Goal: Task Accomplishment & Management: Use online tool/utility

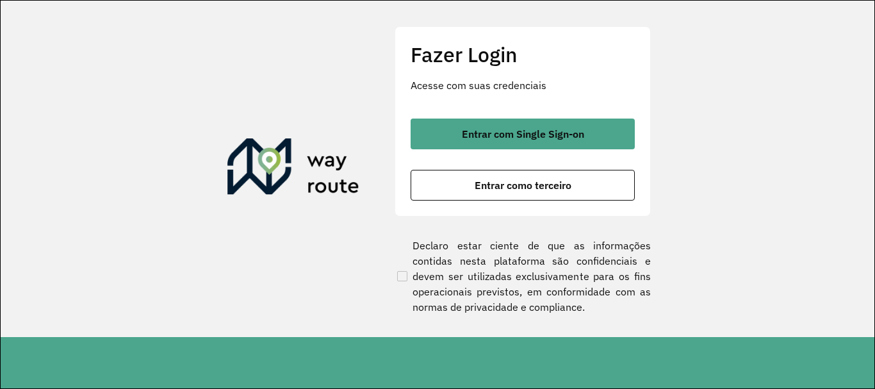
scroll to position [897, 0]
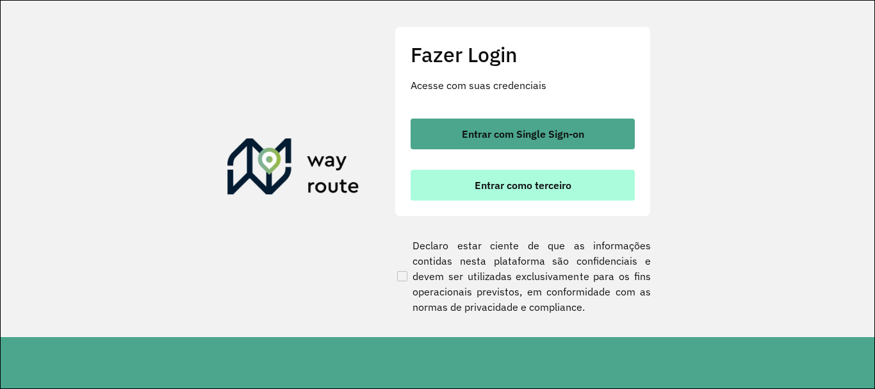
click at [479, 180] on span "Entrar como terceiro" at bounding box center [522, 185] width 97 height 10
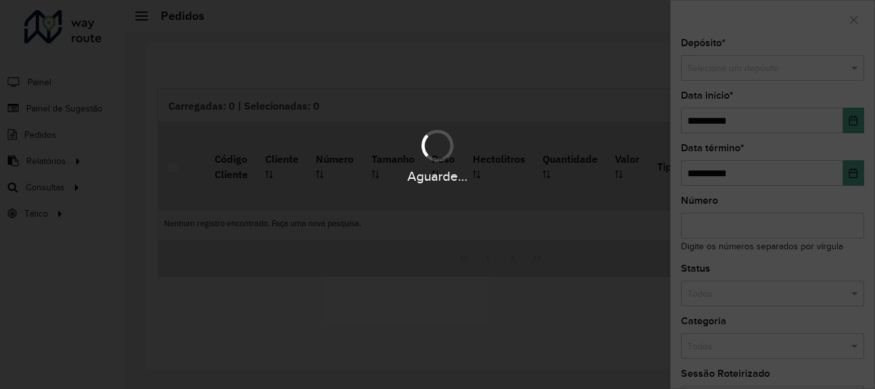
scroll to position [897, 0]
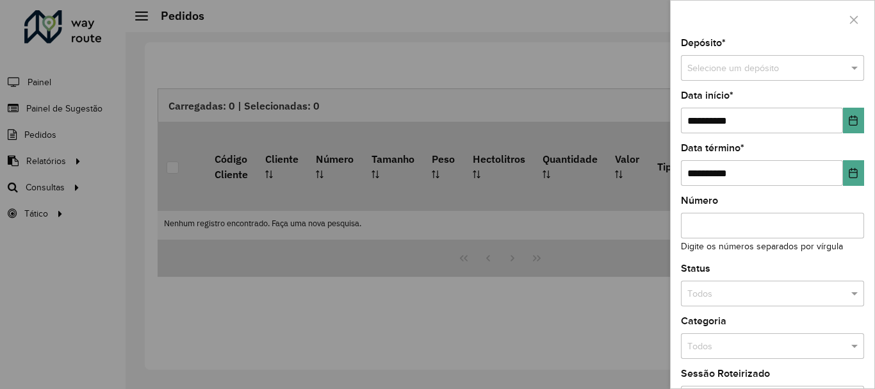
click at [45, 188] on div at bounding box center [437, 194] width 875 height 389
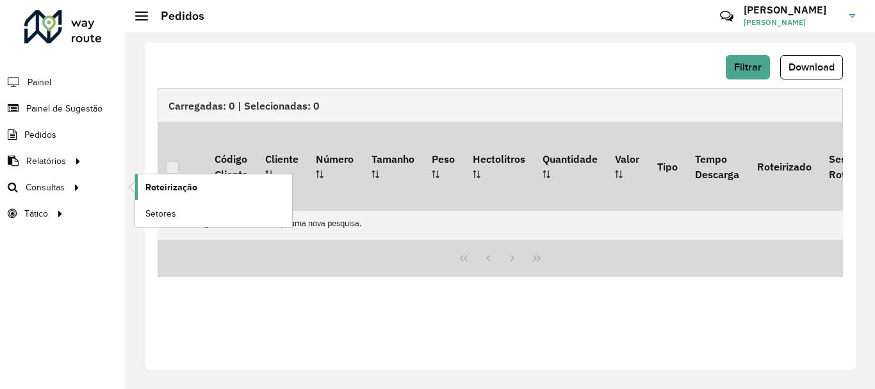
click at [190, 186] on span "Roteirização" at bounding box center [171, 187] width 52 height 13
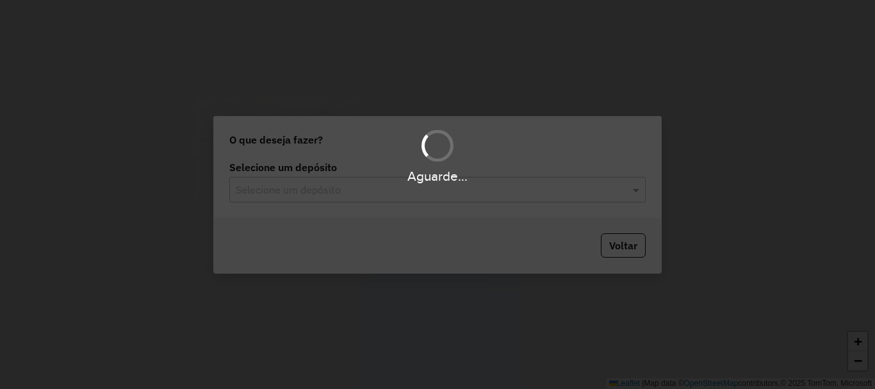
scroll to position [897, 0]
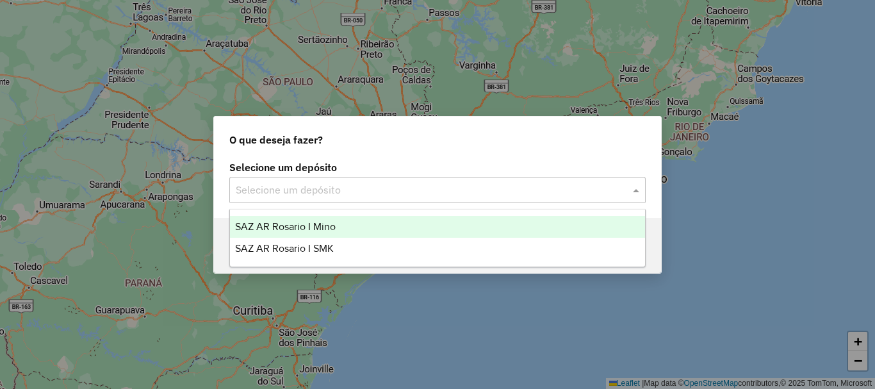
click at [633, 188] on span at bounding box center [637, 189] width 16 height 15
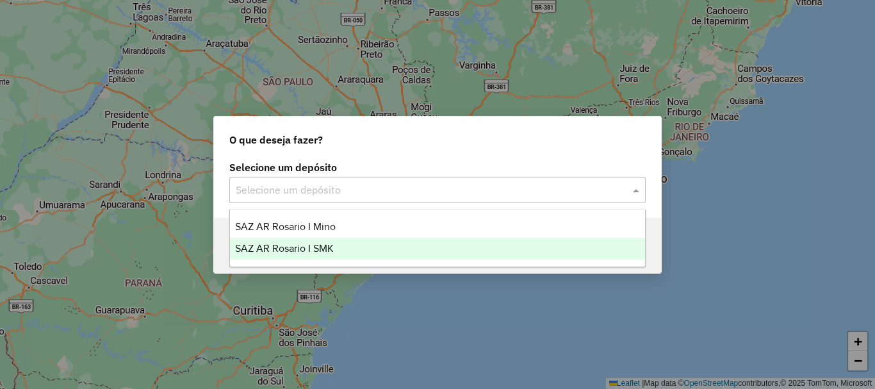
click at [332, 243] on span "SAZ AR Rosario I SMK" at bounding box center [284, 248] width 99 height 11
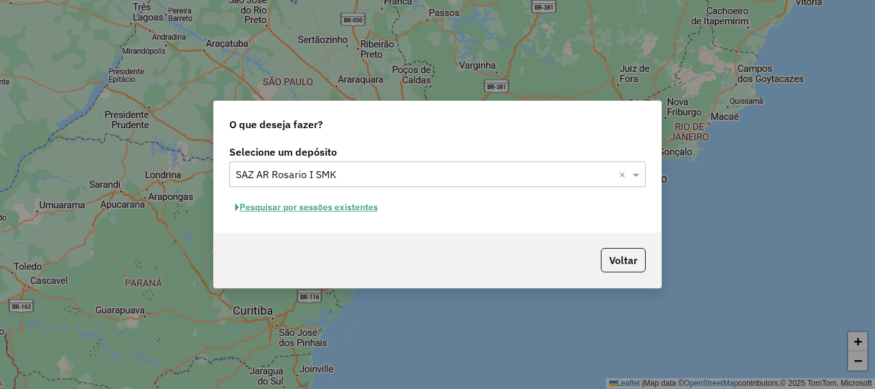
click at [321, 208] on button "Pesquisar por sessões existentes" at bounding box center [306, 207] width 154 height 20
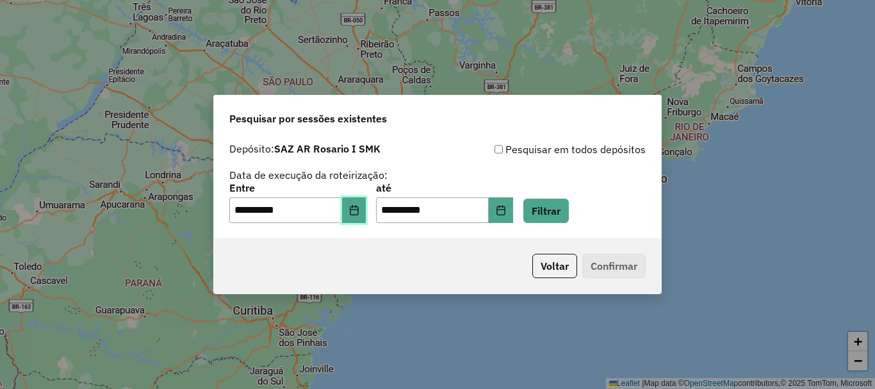
click at [359, 213] on icon "Choose Date" at bounding box center [354, 210] width 10 height 10
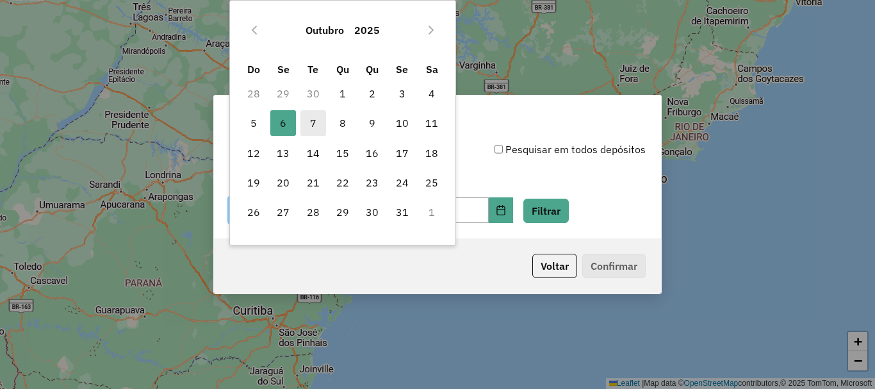
click at [311, 123] on span "7" at bounding box center [313, 123] width 26 height 26
type input "**********"
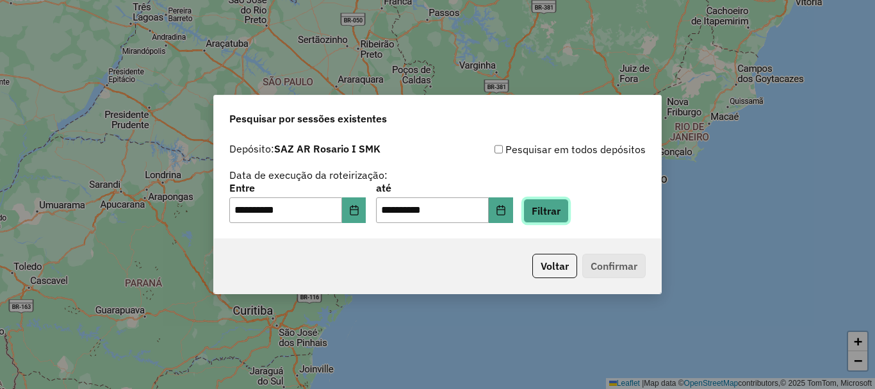
click at [569, 207] on button "Filtrar" at bounding box center [545, 210] width 45 height 24
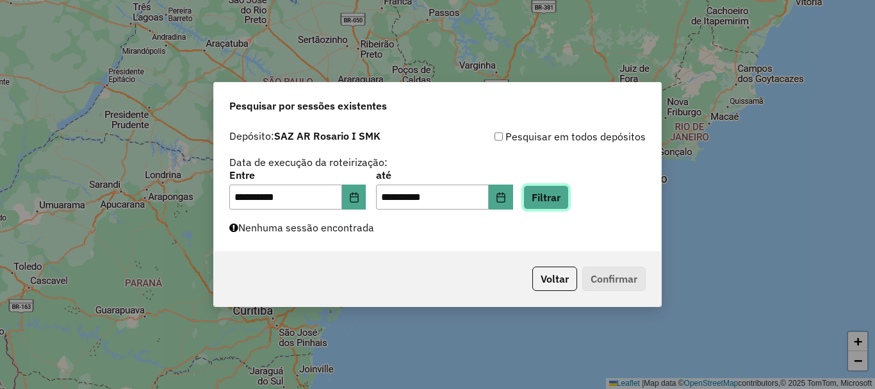
click at [569, 200] on button "Filtrar" at bounding box center [545, 197] width 45 height 24
click at [558, 202] on button "Filtrar" at bounding box center [545, 197] width 45 height 24
click at [560, 201] on button "Filtrar" at bounding box center [545, 197] width 45 height 24
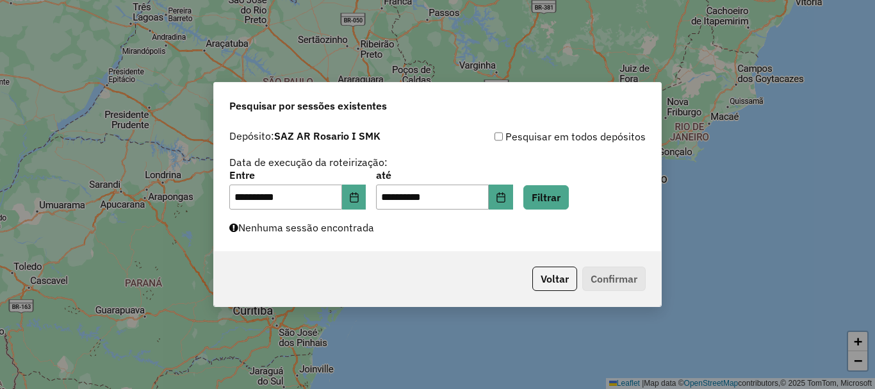
click at [61, 188] on div "**********" at bounding box center [437, 194] width 875 height 389
click at [563, 193] on button "Filtrar" at bounding box center [545, 197] width 45 height 24
click at [566, 198] on button "Filtrar" at bounding box center [545, 197] width 45 height 24
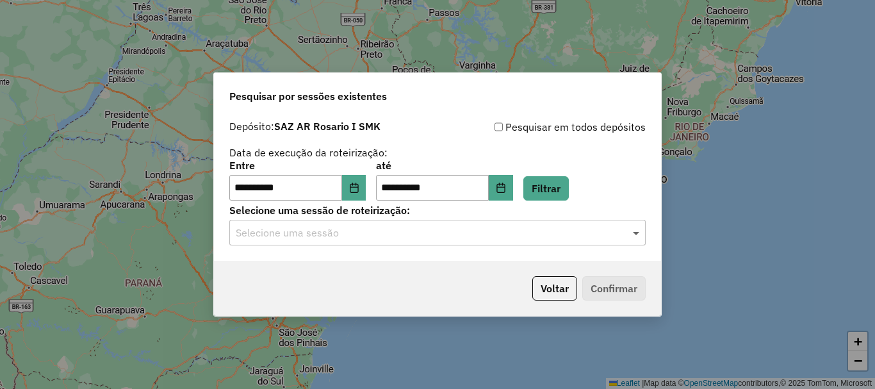
click at [633, 230] on span at bounding box center [637, 232] width 16 height 15
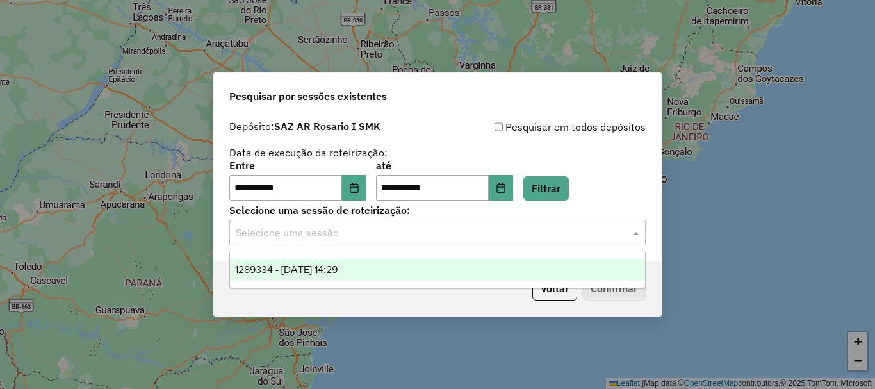
click at [314, 267] on span "1289334 - 07/10/2025 14:29" at bounding box center [286, 269] width 102 height 11
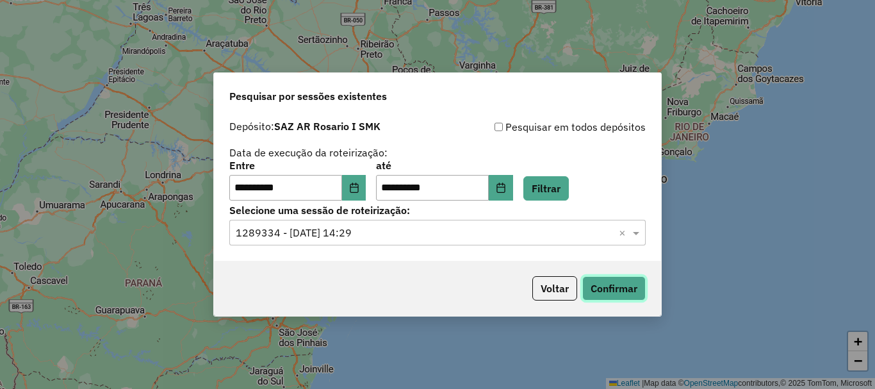
click at [595, 283] on button "Confirmar" at bounding box center [613, 288] width 63 height 24
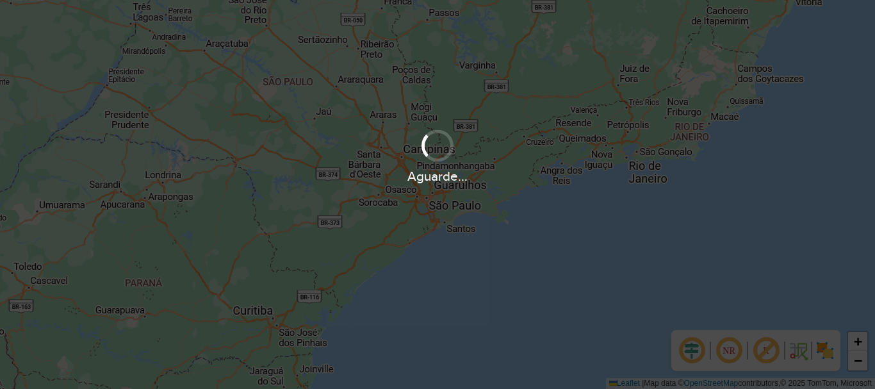
scroll to position [897, 0]
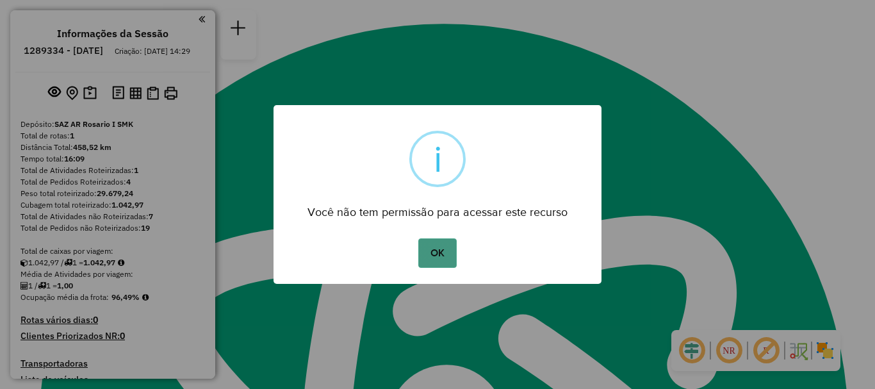
click at [451, 241] on button "OK" at bounding box center [437, 252] width 38 height 29
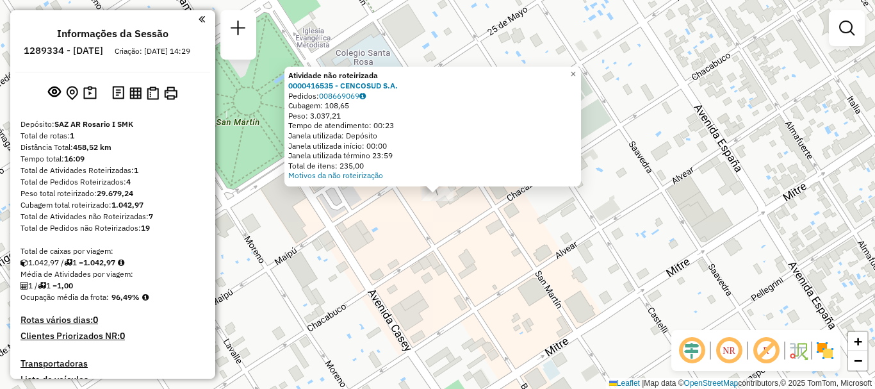
click at [416, 227] on div "Atividade não roteirizada 0000416535 - CENCOSUD S.A. Pedidos: 008669069 Cubagem…" at bounding box center [437, 194] width 875 height 389
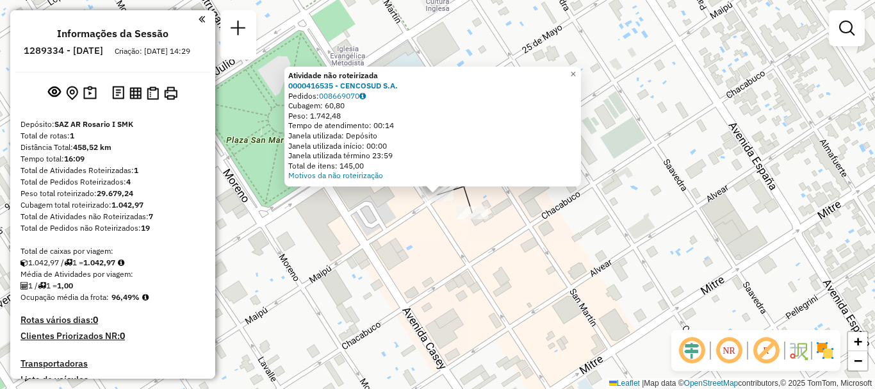
click at [511, 221] on div "Atividade não roteirizada 0000416535 - CENCOSUD S.A. Pedidos: 008669070 Cubagem…" at bounding box center [437, 194] width 875 height 389
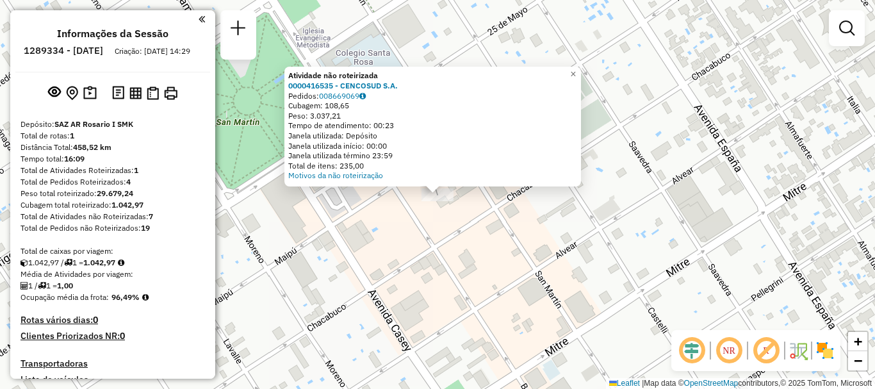
click at [470, 224] on div "Atividade não roteirizada 0000416535 - CENCOSUD S.A. Pedidos: 008669069 Cubagem…" at bounding box center [437, 194] width 875 height 389
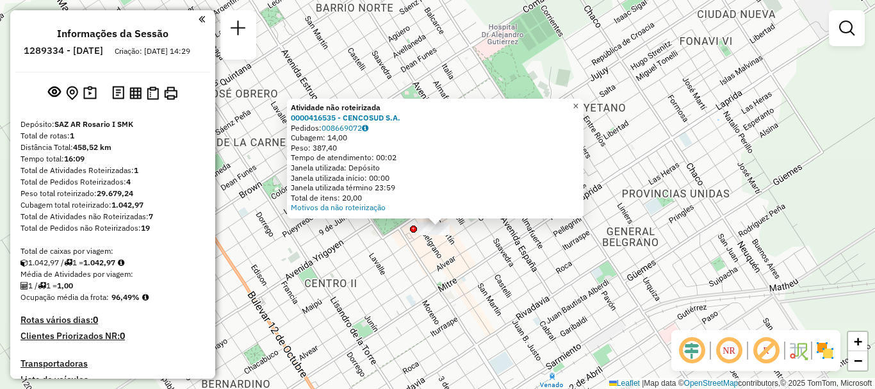
click at [578, 101] on span "×" at bounding box center [575, 106] width 6 height 11
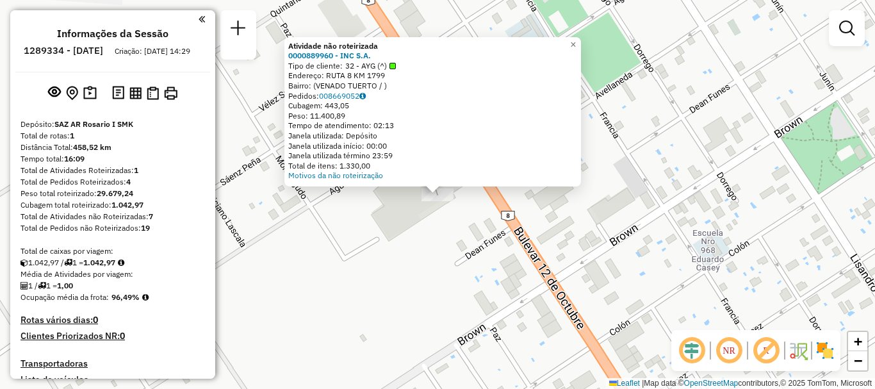
click at [439, 214] on div "Atividade não roteirizada 0000889960 - INC S.A. Tipo de cliente: 32 - AYG (^) E…" at bounding box center [437, 194] width 875 height 389
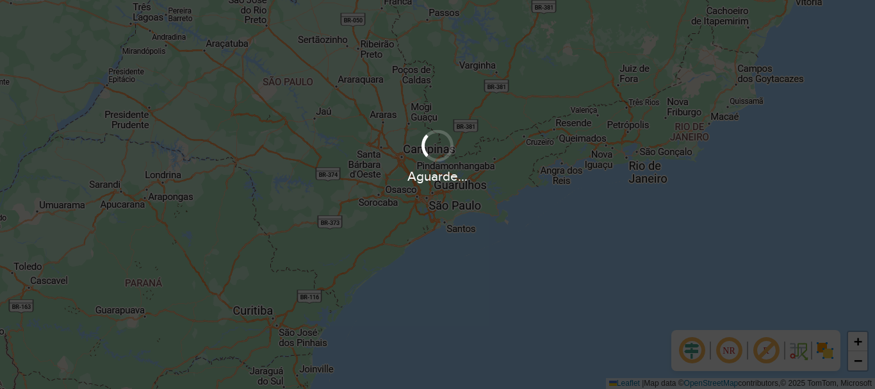
scroll to position [897, 0]
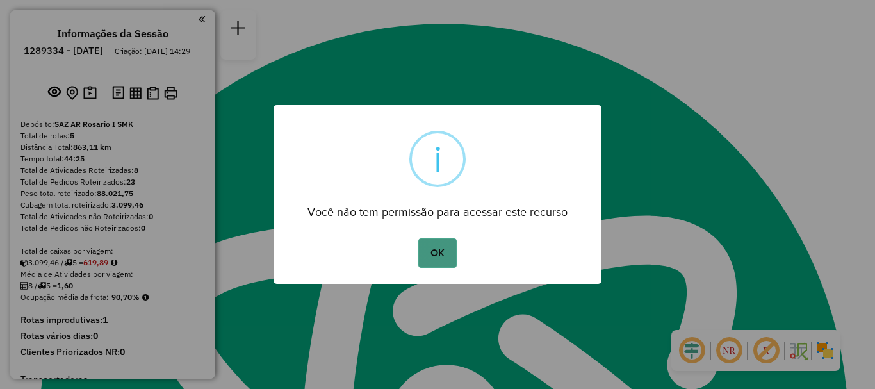
click at [430, 250] on button "OK" at bounding box center [437, 252] width 38 height 29
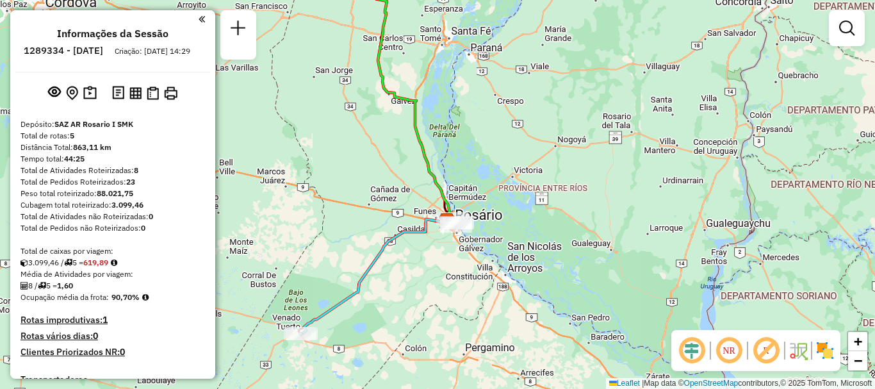
drag, startPoint x: 387, startPoint y: 261, endPoint x: 440, endPoint y: 128, distance: 142.5
click at [437, 131] on div "Janela de atendimento Grade de atendimento Capacidade Transportadoras Veículos …" at bounding box center [437, 194] width 875 height 389
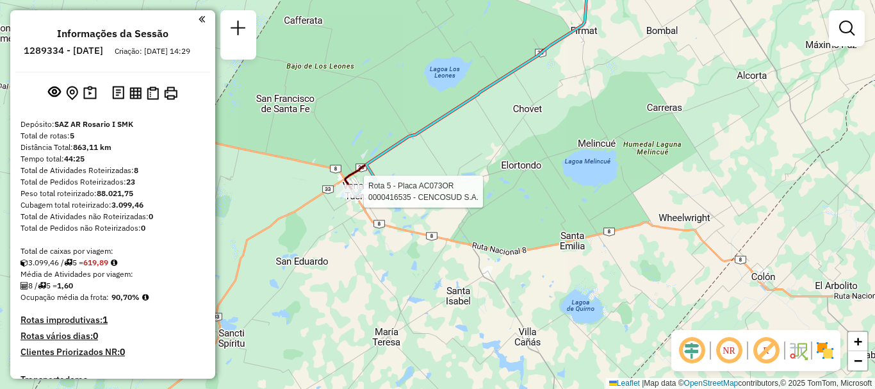
select select "**********"
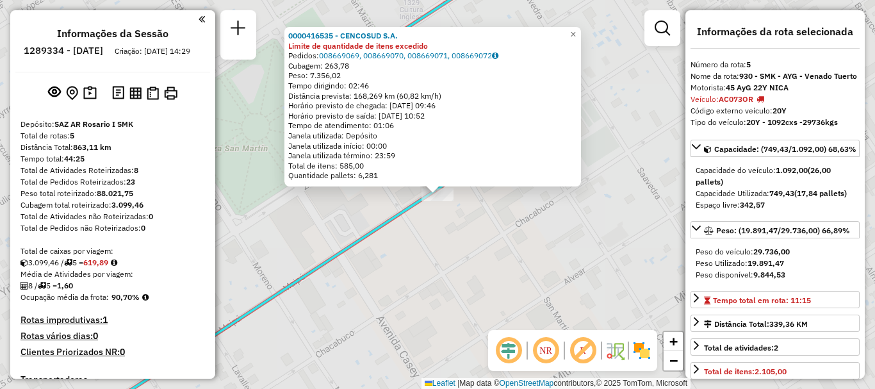
scroll to position [422, 0]
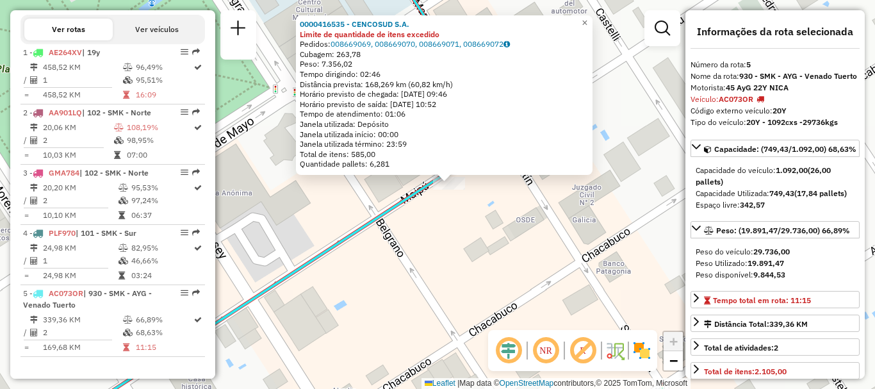
click at [460, 229] on div "0000416535 - CENCOSUD S.A. Limite de quantidade de itens excedido Pedidos: 0086…" at bounding box center [437, 194] width 875 height 389
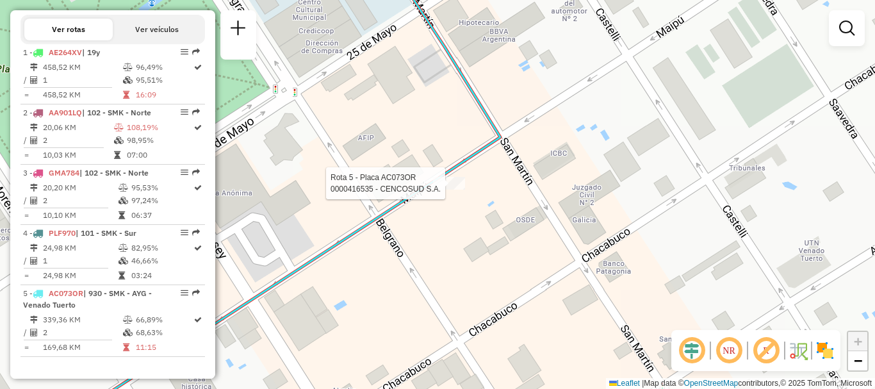
select select "**********"
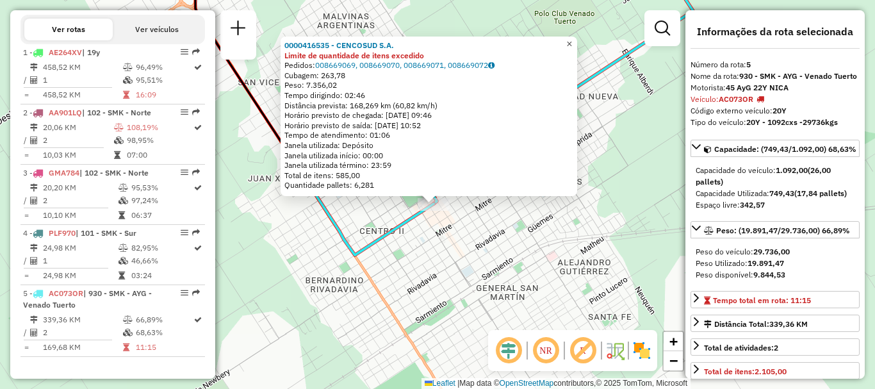
click at [572, 40] on span "×" at bounding box center [569, 43] width 6 height 11
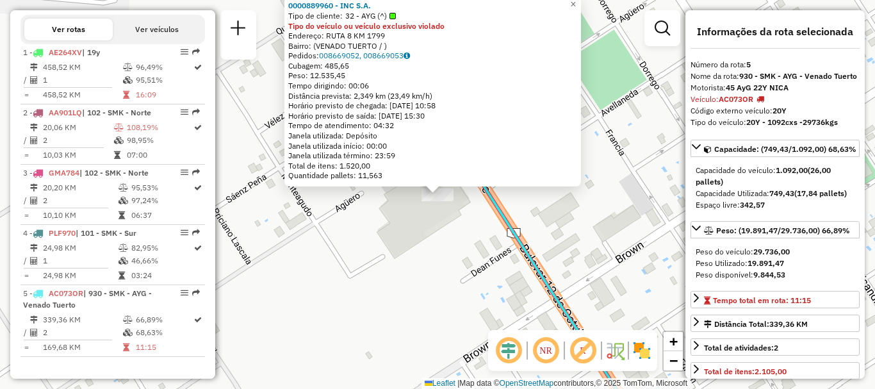
click at [424, 226] on div "0000889960 - INC S.A. Tipo de cliente: 32 - AYG (^) Tipo do veículo ou veículo …" at bounding box center [437, 194] width 875 height 389
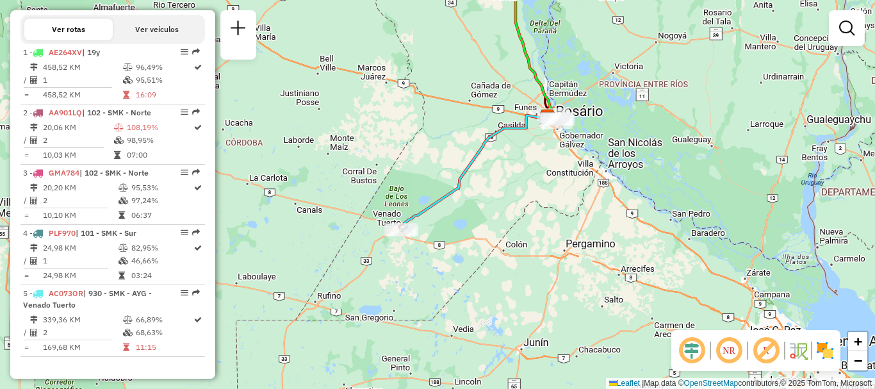
drag, startPoint x: 512, startPoint y: 88, endPoint x: 455, endPoint y: 143, distance: 79.2
click at [455, 143] on div "Janela de atendimento Grade de atendimento Capacidade Transportadoras Veículos …" at bounding box center [437, 194] width 875 height 389
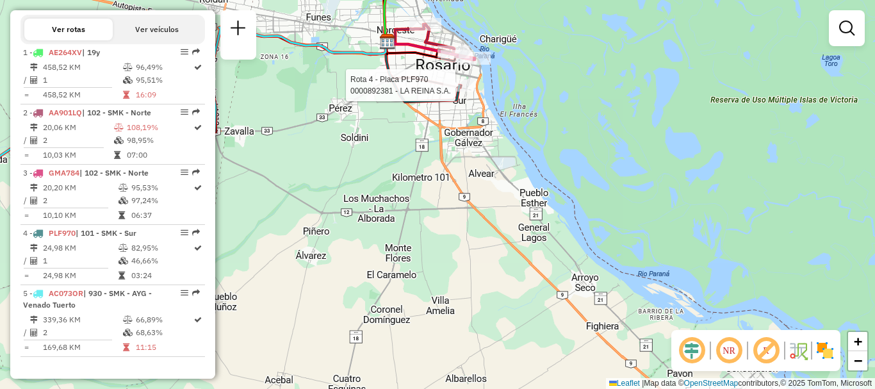
select select "**********"
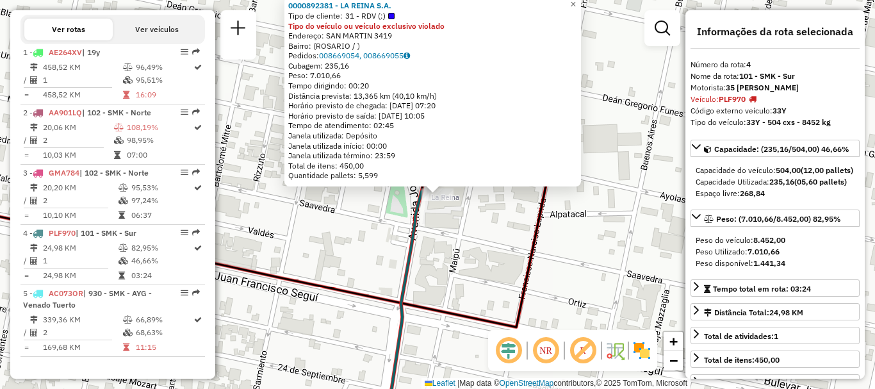
click at [423, 240] on div "0000892381 - LA REINA S.A. Tipo de cliente: 31 - RDV (:) Tipo do veículo ou veí…" at bounding box center [437, 194] width 875 height 389
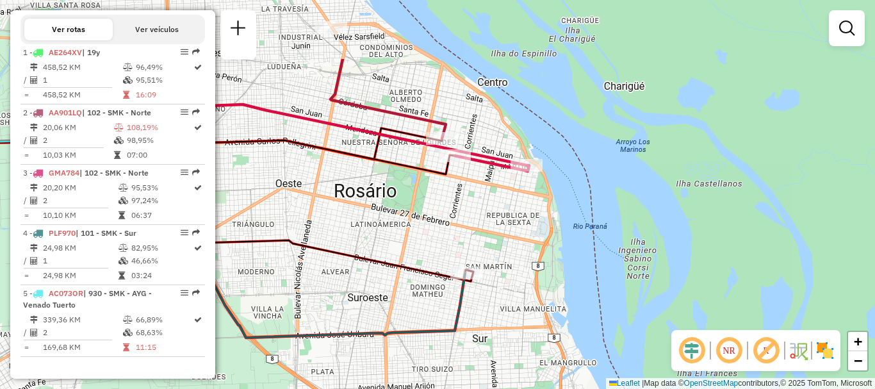
drag, startPoint x: 376, startPoint y: 128, endPoint x: 411, endPoint y: 226, distance: 104.1
click at [411, 226] on div "Janela de atendimento Grade de atendimento Capacidade Transportadoras Veículos …" at bounding box center [437, 194] width 875 height 389
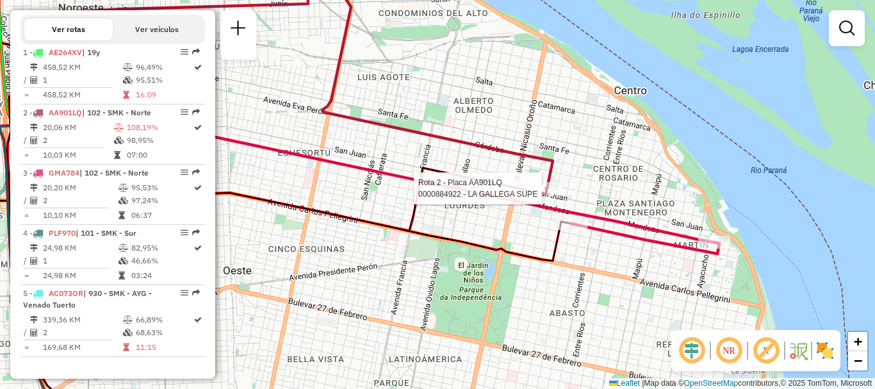
select select "**********"
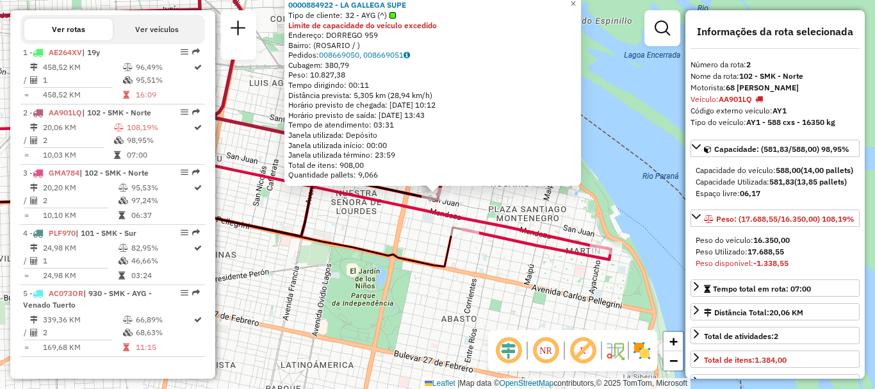
click at [413, 270] on div "0000884922 - LA GALLEGA SUPE Tipo de cliente: 32 - AYG (^) Limite de capacidade…" at bounding box center [437, 194] width 875 height 389
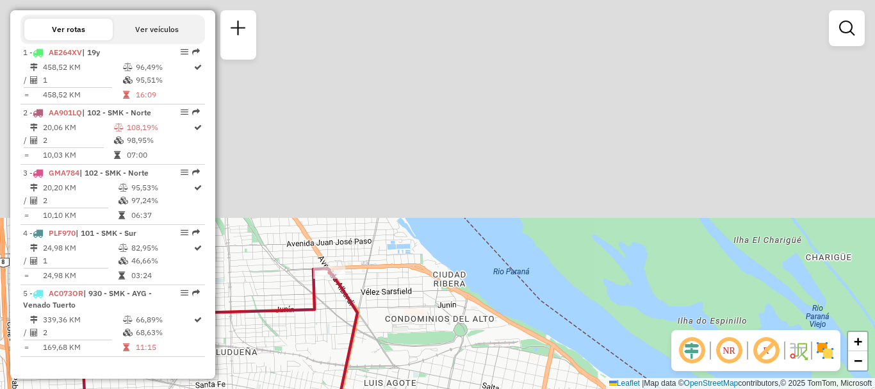
drag, startPoint x: 466, startPoint y: 330, endPoint x: 504, endPoint y: 392, distance: 73.2
click at [504, 388] on html "Aguarde... Pop-up bloqueado! Seu navegador bloqueou automáticamente a abertura …" at bounding box center [437, 194] width 875 height 389
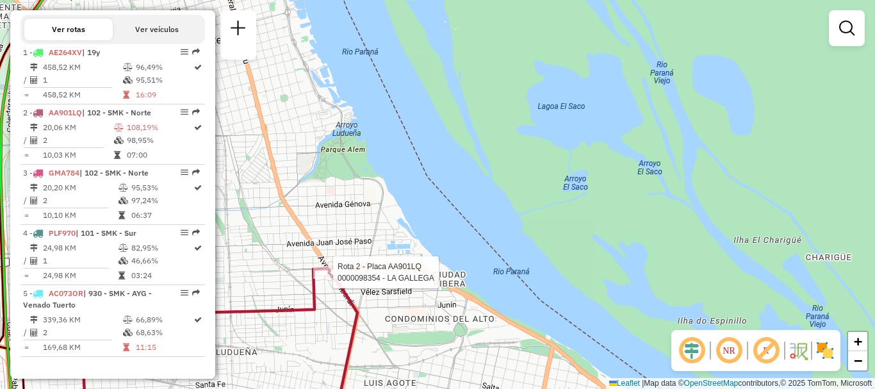
select select "**********"
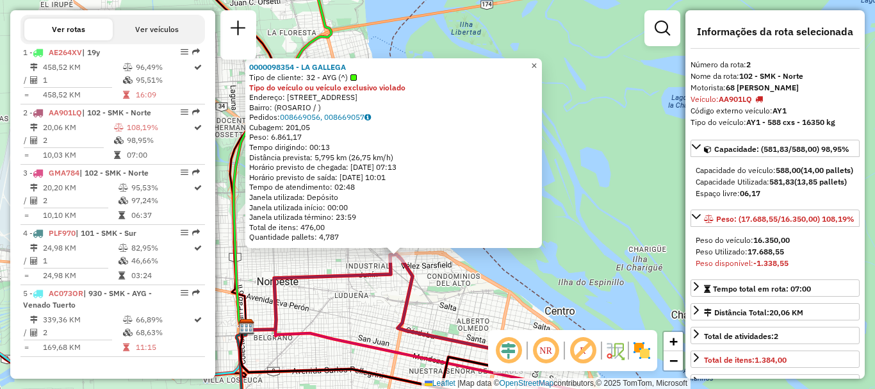
click at [537, 60] on span "×" at bounding box center [534, 65] width 6 height 11
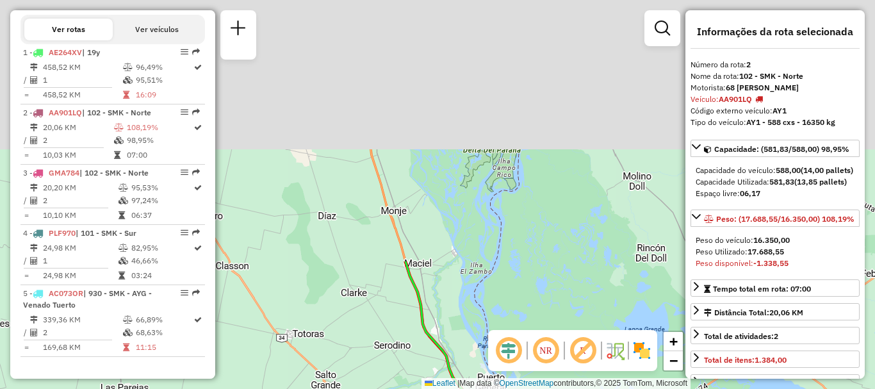
drag, startPoint x: 462, startPoint y: 404, endPoint x: 468, endPoint y: 414, distance: 11.5
click at [468, 388] on html "Aguarde... Pop-up bloqueado! Seu navegador bloqueou automáticamente a abertura …" at bounding box center [437, 194] width 875 height 389
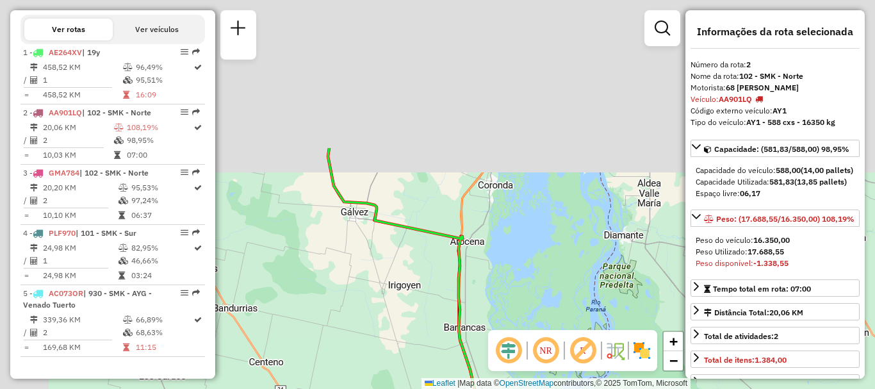
drag, startPoint x: 422, startPoint y: 340, endPoint x: 485, endPoint y: 414, distance: 97.2
click at [485, 388] on html "Aguarde... Pop-up bloqueado! Seu navegador bloqueou automáticamente a abertura …" at bounding box center [437, 194] width 875 height 389
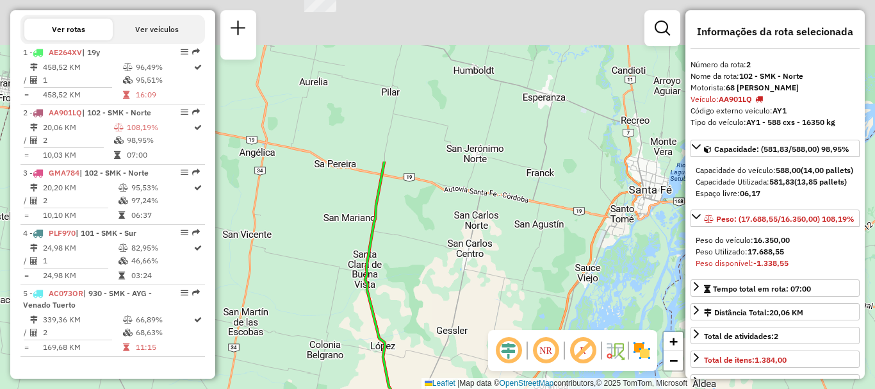
drag, startPoint x: 425, startPoint y: 414, endPoint x: 416, endPoint y: 368, distance: 46.3
click at [430, 388] on html "Aguarde... Pop-up bloqueado! Seu navegador bloqueou automáticamente a abertura …" at bounding box center [437, 194] width 875 height 389
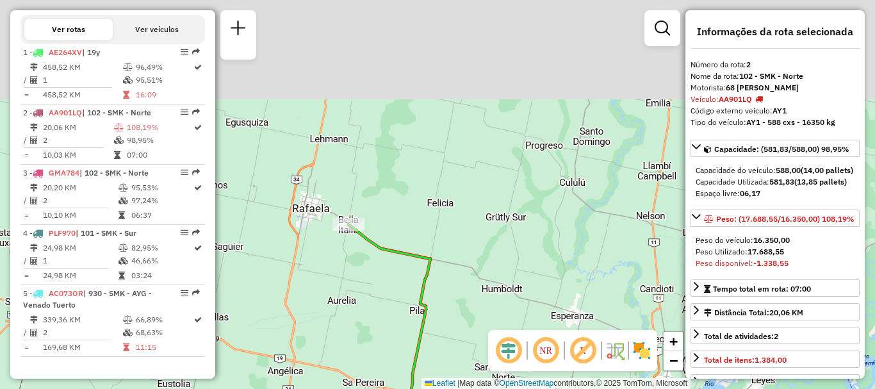
drag, startPoint x: 412, startPoint y: 307, endPoint x: 430, endPoint y: 414, distance: 107.8
click at [430, 388] on html "Aguarde... Pop-up bloqueado! Seu navegador bloqueou automáticamente a abertura …" at bounding box center [437, 194] width 875 height 389
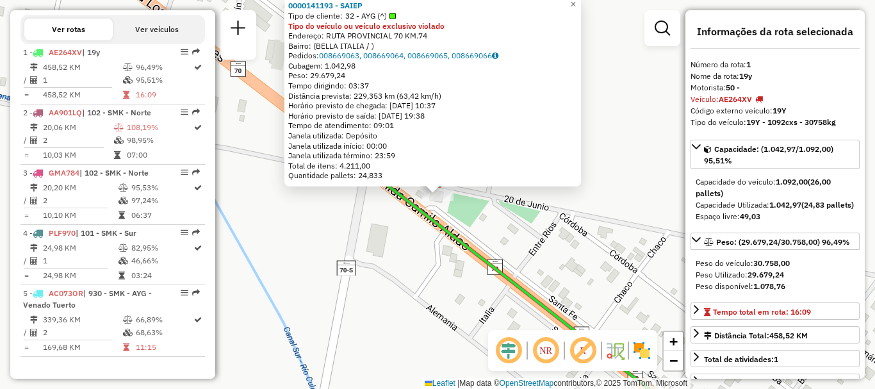
click at [395, 270] on div "0000141193 - SAIEP Tipo de cliente: 32 - AYG (^) Tipo do veículo ou veículo exc…" at bounding box center [437, 194] width 875 height 389
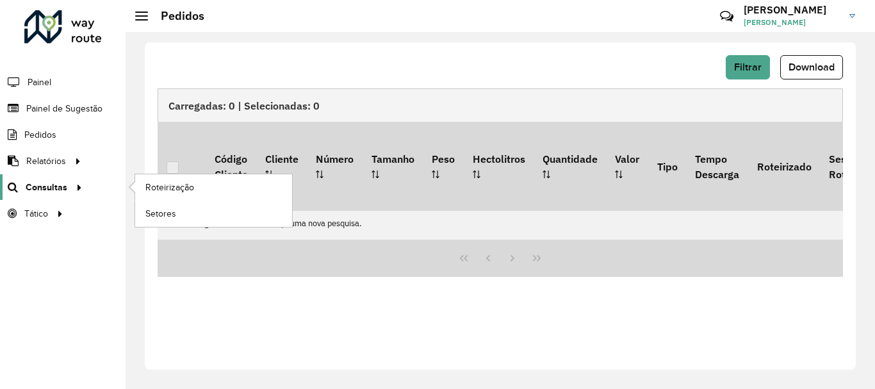
scroll to position [897, 0]
click at [47, 184] on span "Consultas" at bounding box center [47, 187] width 42 height 13
click at [182, 186] on span "Roteirização" at bounding box center [171, 187] width 52 height 13
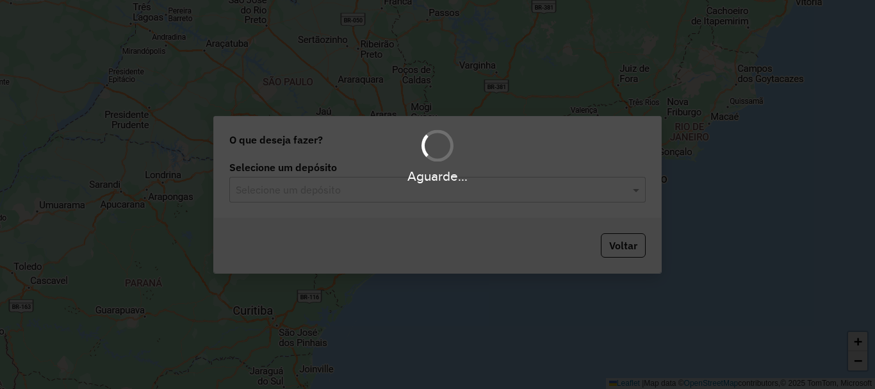
scroll to position [897, 0]
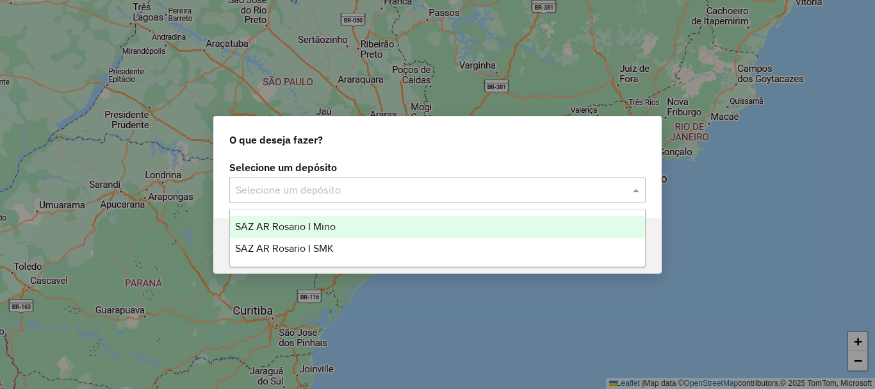
click at [635, 186] on span at bounding box center [637, 189] width 16 height 15
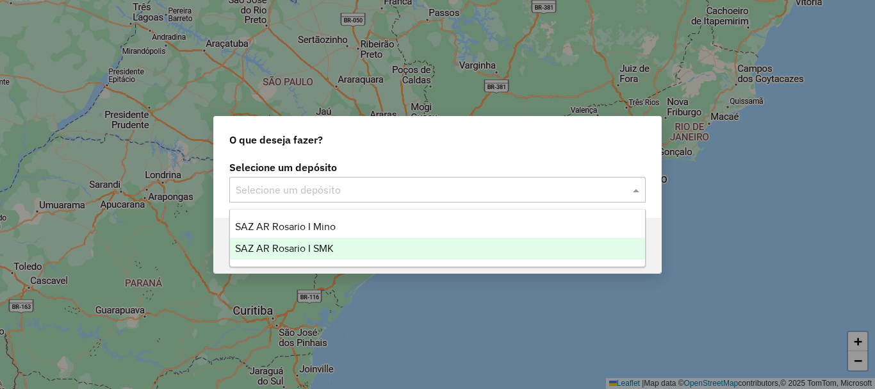
click at [298, 246] on span "SAZ AR Rosario I SMK" at bounding box center [284, 248] width 99 height 11
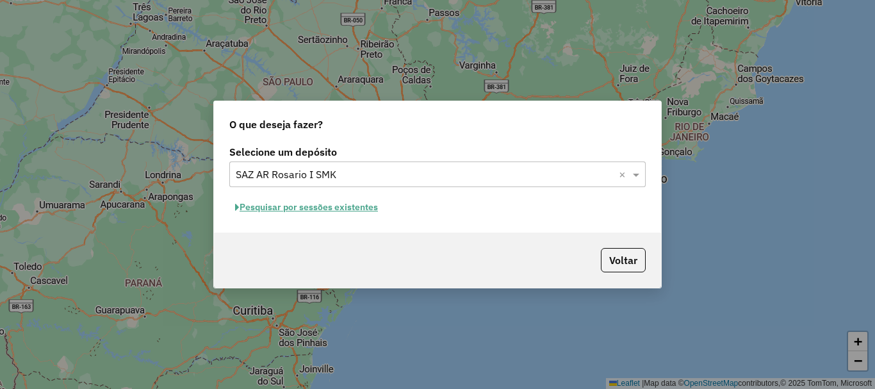
click at [300, 211] on button "Pesquisar por sessões existentes" at bounding box center [306, 207] width 154 height 20
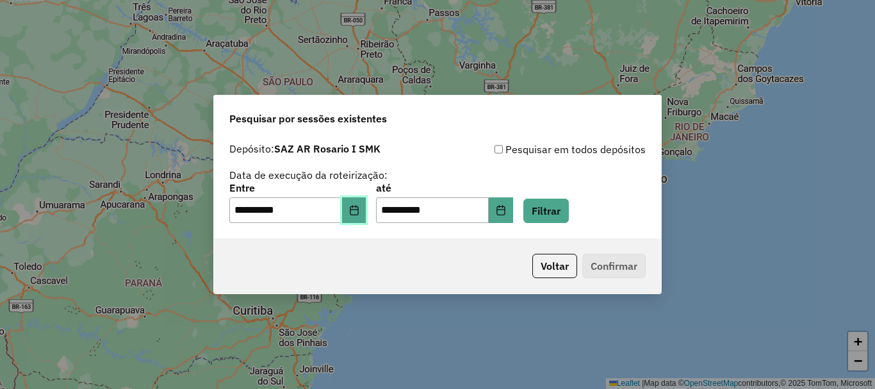
click at [359, 211] on icon "Choose Date" at bounding box center [354, 210] width 10 height 10
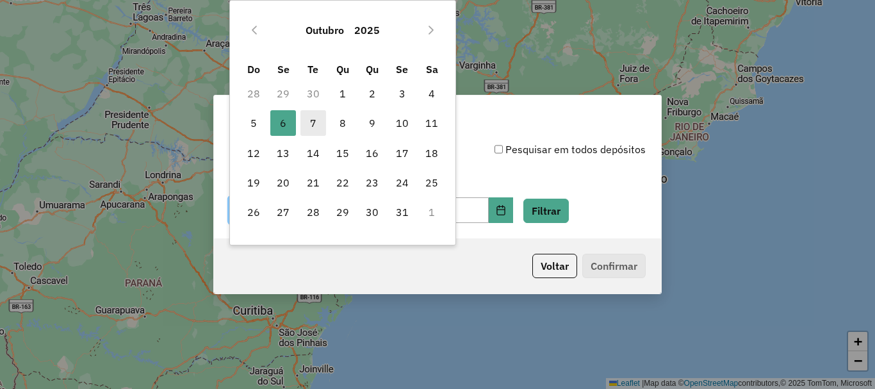
click at [309, 123] on span "7" at bounding box center [313, 123] width 26 height 26
type input "**********"
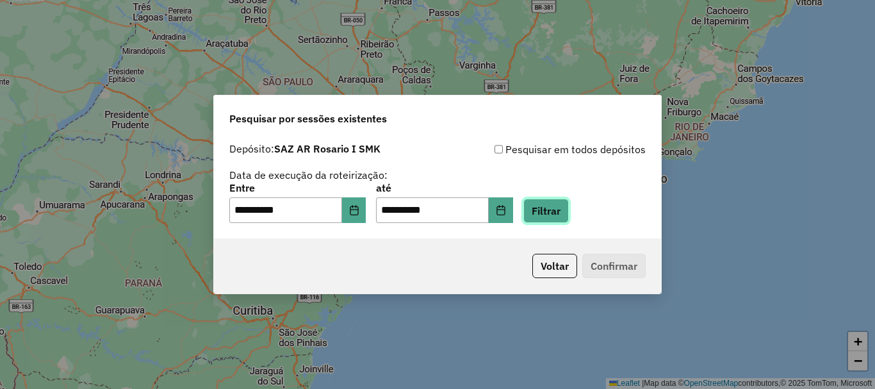
click at [563, 210] on button "Filtrar" at bounding box center [545, 210] width 45 height 24
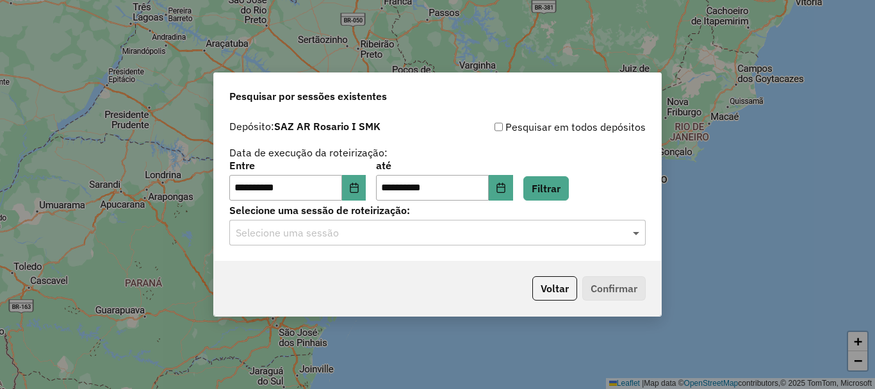
click at [640, 232] on span at bounding box center [637, 232] width 16 height 15
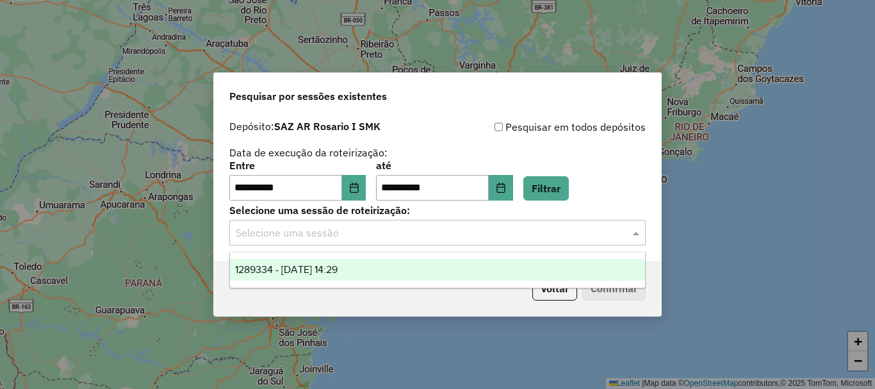
click at [324, 264] on span "1289334 - 07/10/2025 14:29" at bounding box center [286, 269] width 102 height 11
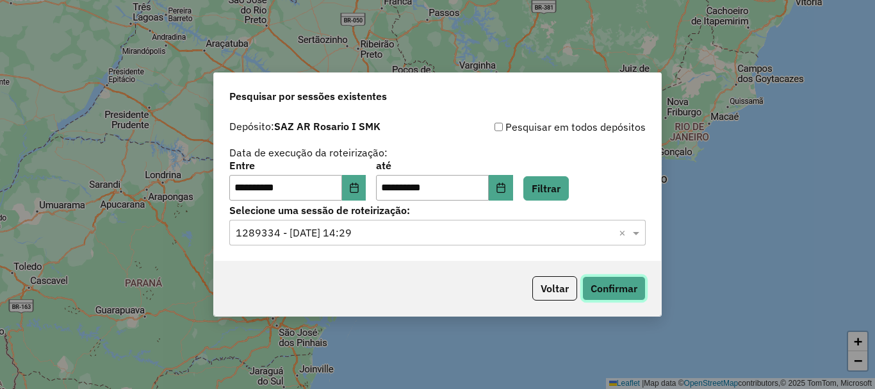
click at [630, 287] on button "Confirmar" at bounding box center [613, 288] width 63 height 24
click at [624, 291] on button "Confirmar" at bounding box center [613, 288] width 63 height 24
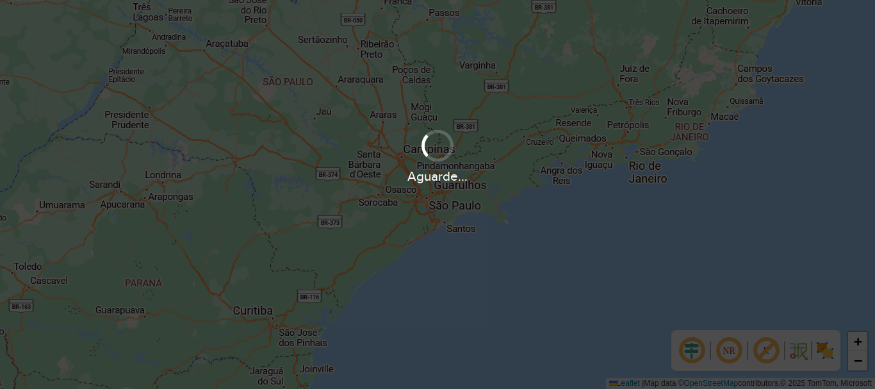
scroll to position [897, 0]
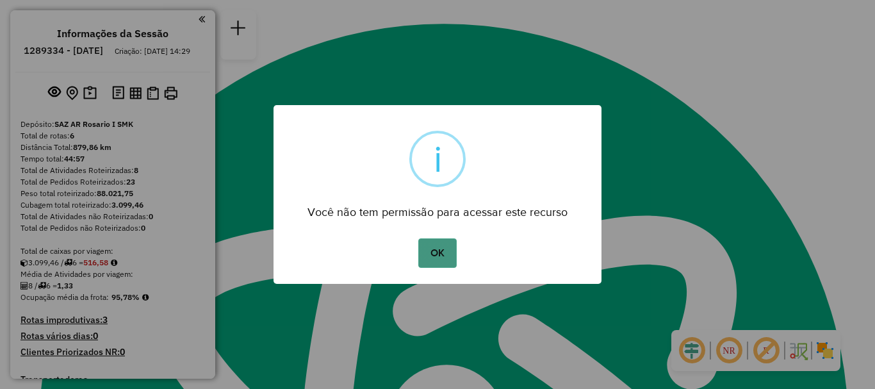
click at [436, 256] on button "OK" at bounding box center [437, 252] width 38 height 29
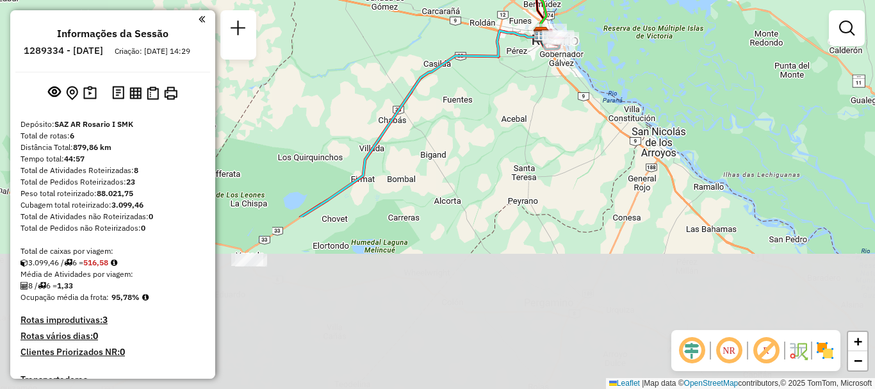
drag, startPoint x: 403, startPoint y: 326, endPoint x: 523, endPoint y: 102, distance: 253.5
click at [522, 107] on div "Janela de atendimento Grade de atendimento Capacidade Transportadoras Veículos …" at bounding box center [437, 194] width 875 height 389
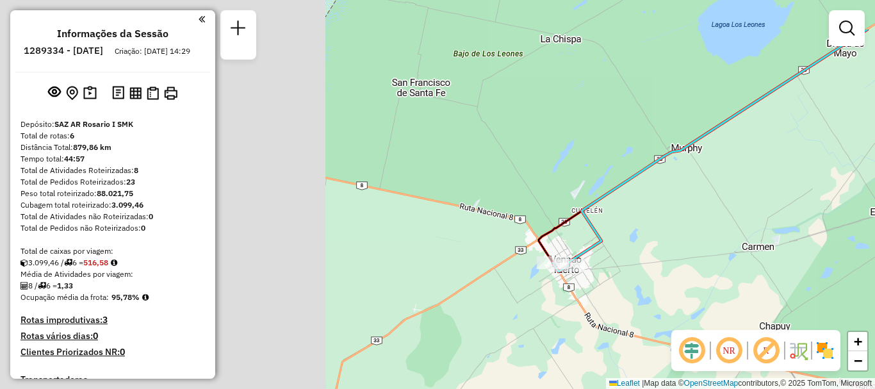
drag, startPoint x: 284, startPoint y: 248, endPoint x: 689, endPoint y: 313, distance: 409.9
click at [689, 313] on div "Janela de atendimento Grade de atendimento Capacidade Transportadoras Veículos …" at bounding box center [437, 194] width 875 height 389
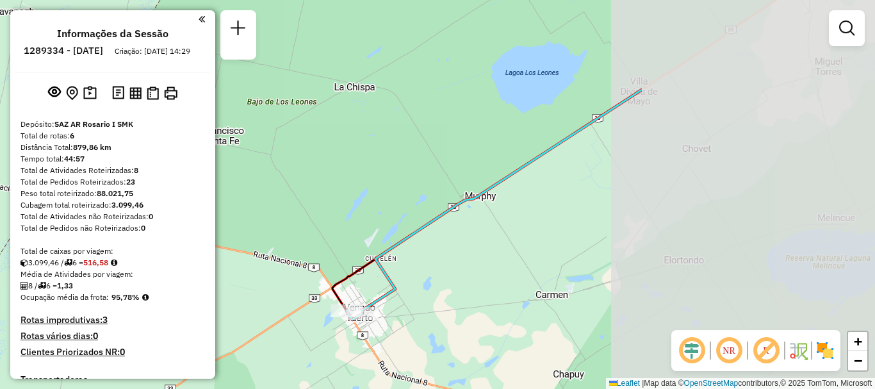
drag, startPoint x: 758, startPoint y: 184, endPoint x: 494, endPoint y: 266, distance: 276.2
click at [425, 259] on div "Janela de atendimento Grade de atendimento Capacidade Transportadoras Veículos …" at bounding box center [437, 194] width 875 height 389
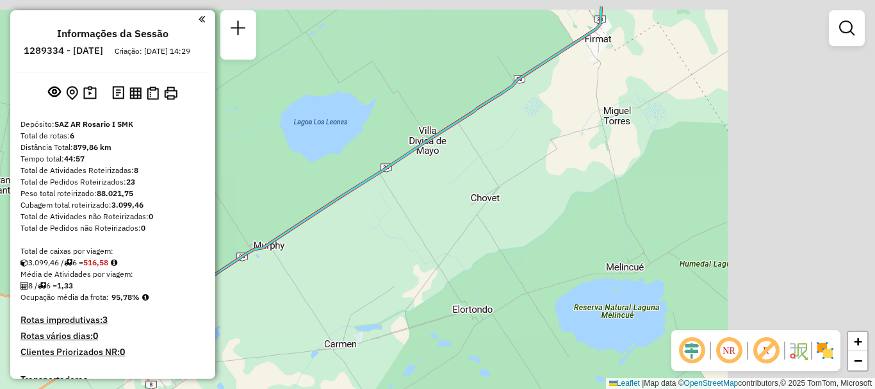
drag, startPoint x: 544, startPoint y: 267, endPoint x: 387, endPoint y: 313, distance: 163.5
click at [387, 313] on div "Janela de atendimento Grade de atendimento Capacidade Transportadoras Veículos …" at bounding box center [437, 194] width 875 height 389
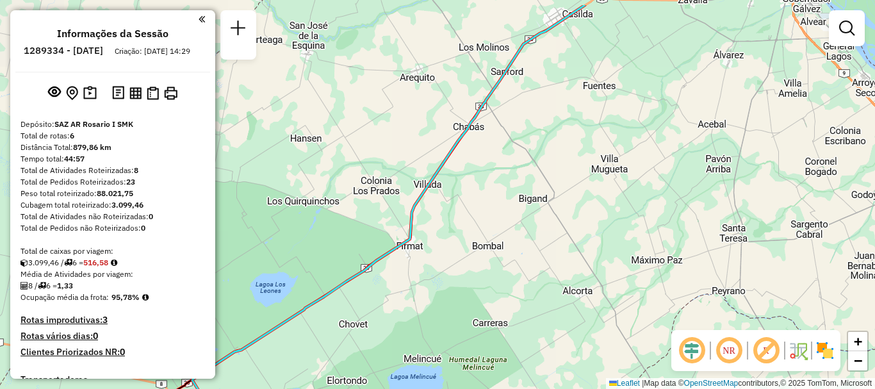
drag, startPoint x: 490, startPoint y: 211, endPoint x: 430, endPoint y: 350, distance: 151.4
click at [430, 350] on div "Janela de atendimento Grade de atendimento Capacidade Transportadoras Veículos …" at bounding box center [437, 194] width 875 height 389
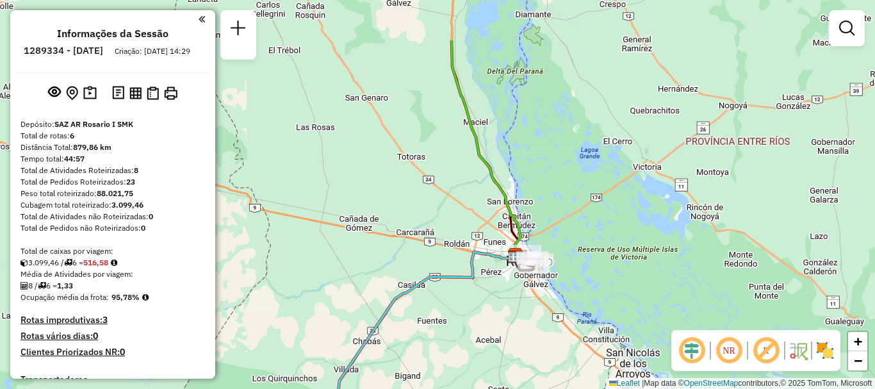
drag, startPoint x: 570, startPoint y: 261, endPoint x: 467, endPoint y: 340, distance: 130.1
click at [467, 340] on div "Janela de atendimento Grade de atendimento Capacidade Transportadoras Veículos …" at bounding box center [437, 194] width 875 height 389
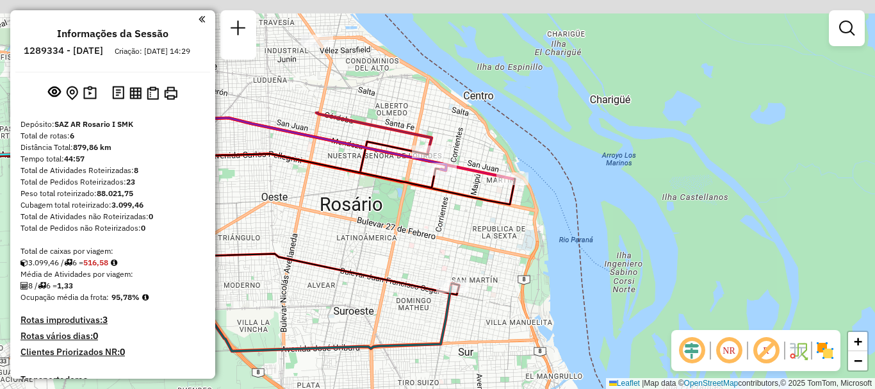
drag, startPoint x: 546, startPoint y: 155, endPoint x: 504, endPoint y: 318, distance: 168.6
click at [527, 343] on div "Janela de atendimento Grade de atendimento Capacidade Transportadoras Veículos …" at bounding box center [437, 194] width 875 height 389
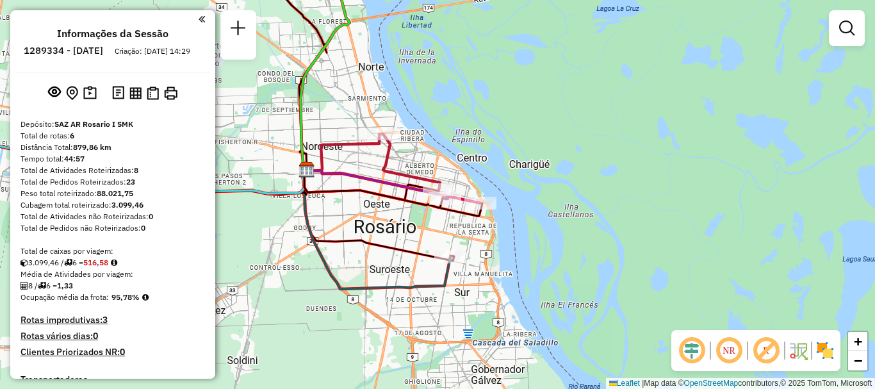
drag, startPoint x: 353, startPoint y: 200, endPoint x: 569, endPoint y: 197, distance: 215.8
click at [569, 197] on div "Janela de atendimento Grade de atendimento Capacidade Transportadoras Veículos …" at bounding box center [437, 194] width 875 height 389
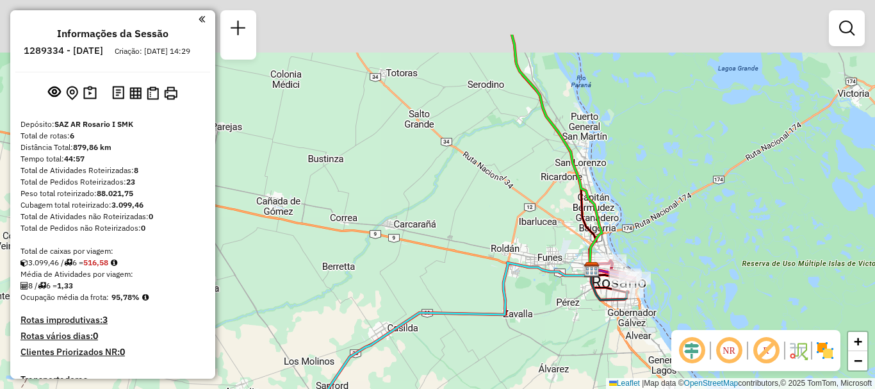
drag, startPoint x: 515, startPoint y: 182, endPoint x: 597, endPoint y: 396, distance: 229.2
click at [597, 388] on html "Aguarde... Pop-up bloqueado! Seu navegador bloqueou automáticamente a abertura …" at bounding box center [437, 194] width 875 height 389
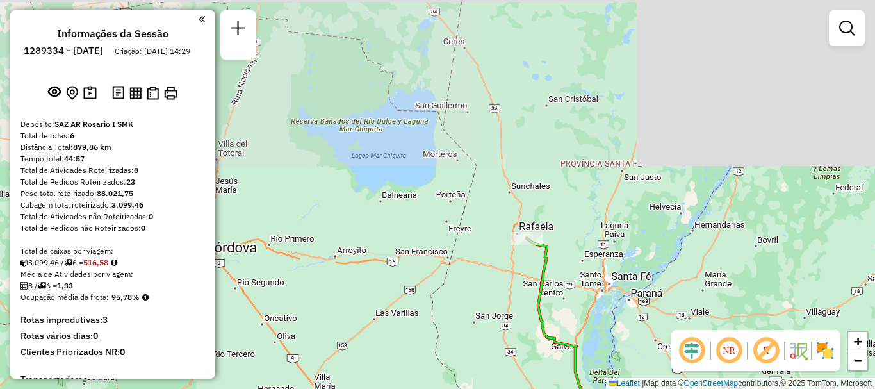
drag, startPoint x: 553, startPoint y: 318, endPoint x: 548, endPoint y: 306, distance: 12.6
click at [553, 320] on div "Janela de atendimento Grade de atendimento Capacidade Transportadoras Veículos …" at bounding box center [437, 194] width 875 height 389
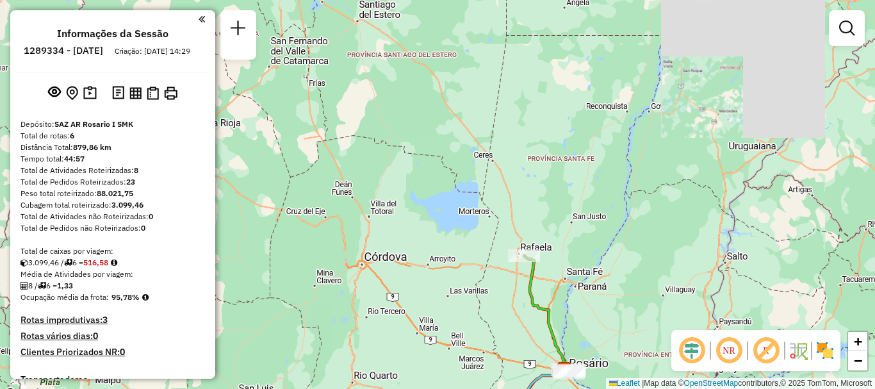
drag, startPoint x: 519, startPoint y: 293, endPoint x: 510, endPoint y: 162, distance: 131.6
click at [510, 168] on div "Janela de atendimento Grade de atendimento Capacidade Transportadoras Veículos …" at bounding box center [437, 194] width 875 height 389
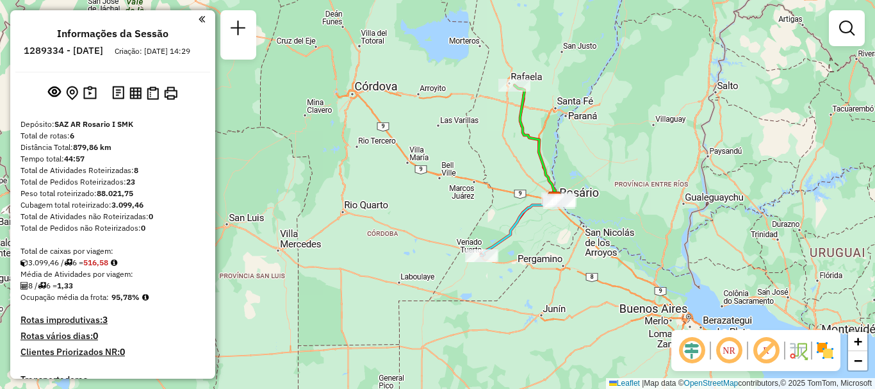
drag, startPoint x: 515, startPoint y: 241, endPoint x: 525, endPoint y: 198, distance: 44.1
click at [525, 198] on icon at bounding box center [518, 226] width 72 height 57
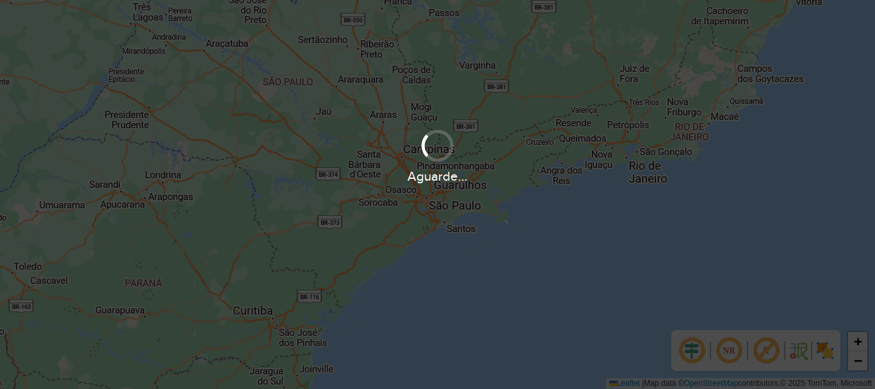
scroll to position [897, 0]
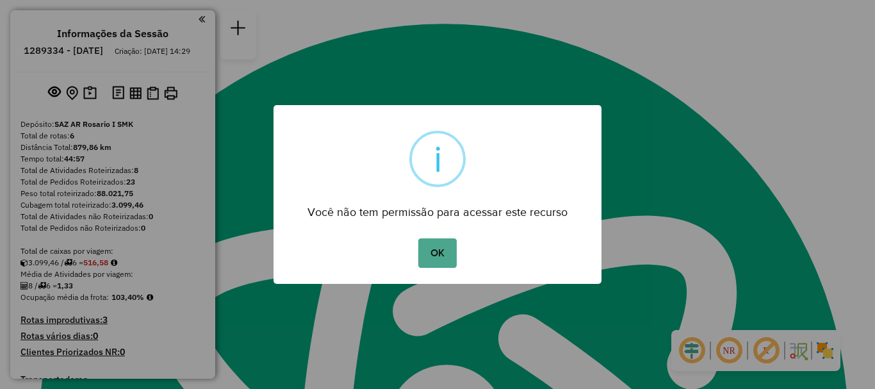
click at [429, 255] on button "OK" at bounding box center [437, 252] width 38 height 29
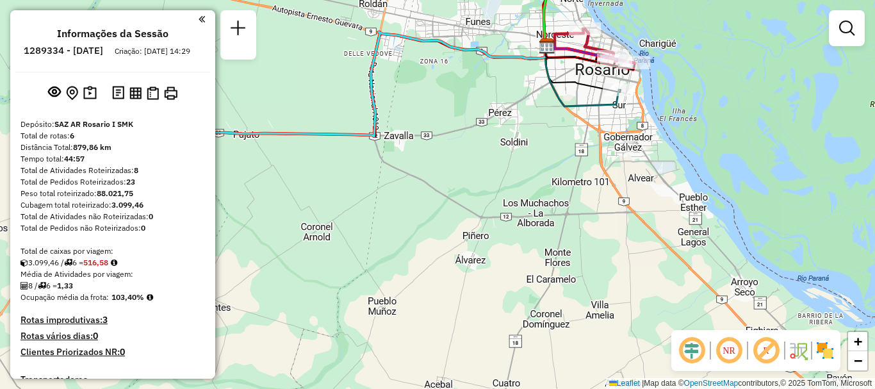
drag, startPoint x: 387, startPoint y: 266, endPoint x: 498, endPoint y: 195, distance: 132.1
click at [498, 195] on div "Janela de atendimento Grade de atendimento Capacidade Transportadoras Veículos …" at bounding box center [437, 194] width 875 height 389
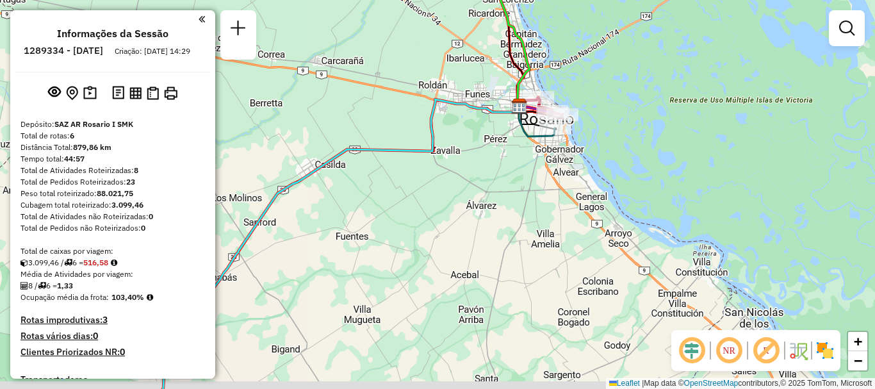
drag, startPoint x: 371, startPoint y: 247, endPoint x: 427, endPoint y: 210, distance: 66.9
click at [427, 210] on div "Janela de atendimento Grade de atendimento Capacidade Transportadoras Veículos …" at bounding box center [437, 194] width 875 height 389
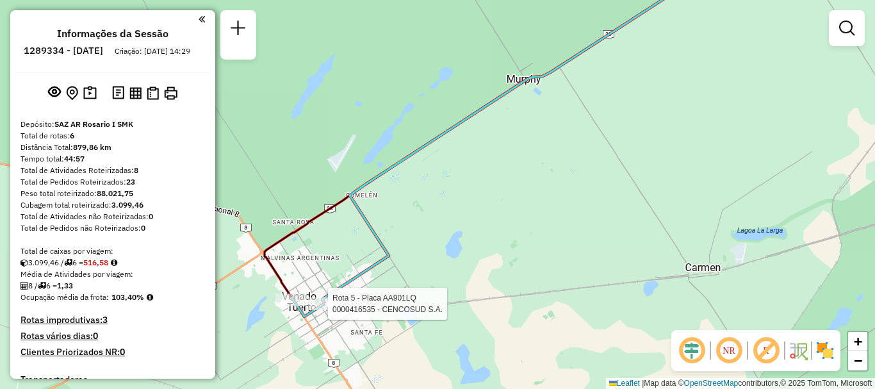
select select "**********"
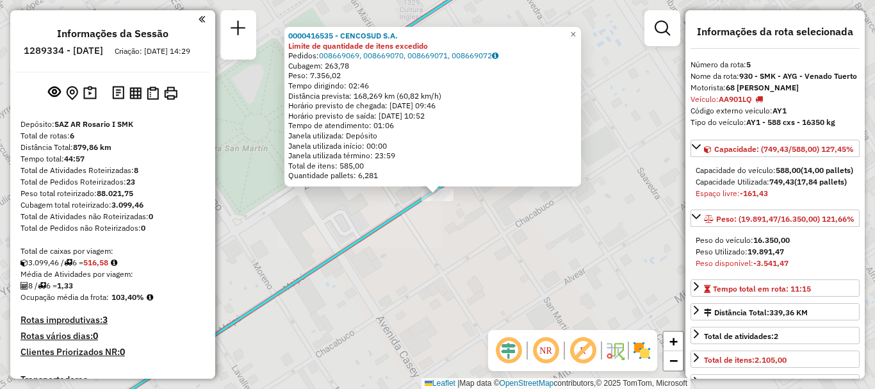
scroll to position [494, 0]
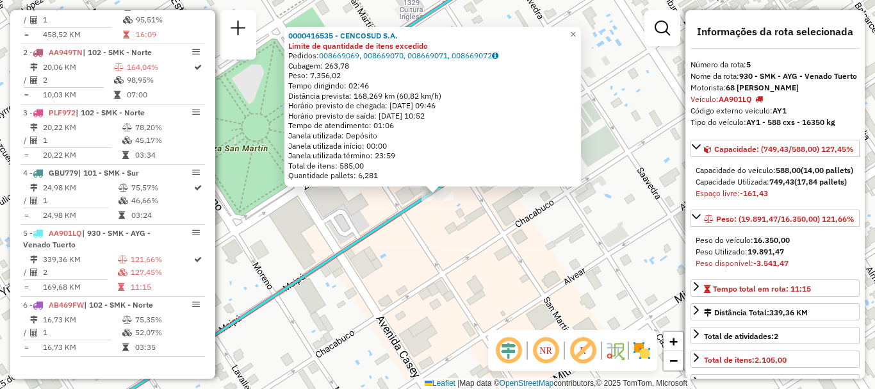
click at [325, 302] on div "0000416535 - CENCOSUD S.A. Limite de quantidade de itens excedido Pedidos: 0086…" at bounding box center [437, 194] width 875 height 389
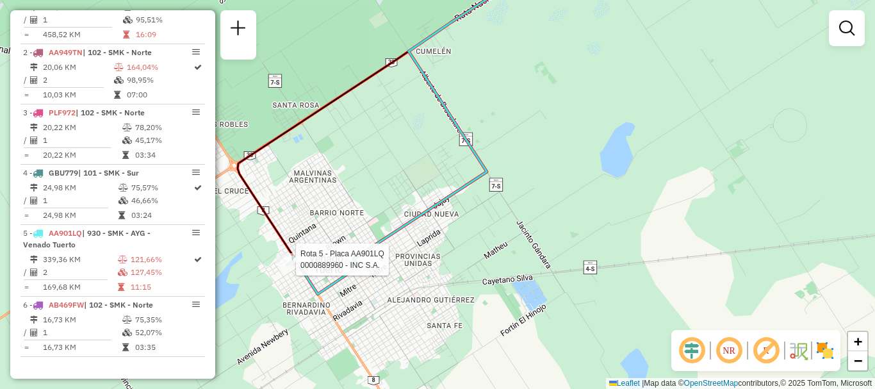
select select "**********"
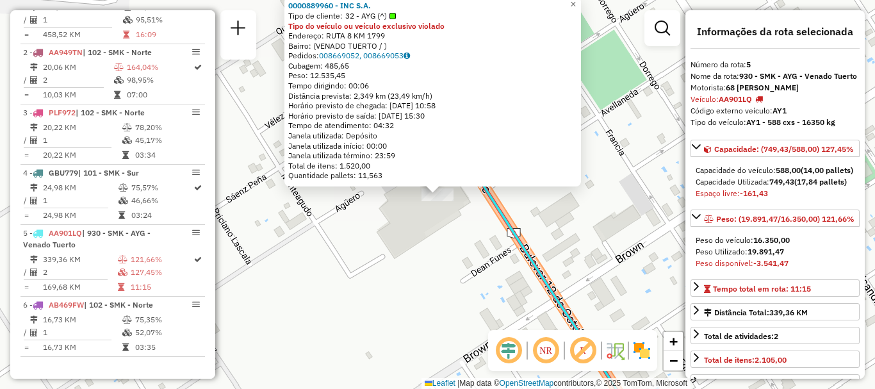
click at [295, 264] on div "0000889960 - INC S.A. Tipo de cliente: 32 - AYG (^) Tipo do veículo ou veículo …" at bounding box center [437, 194] width 875 height 389
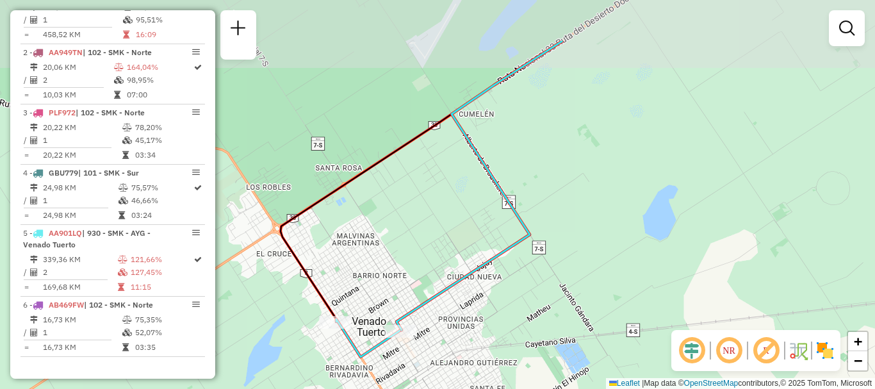
drag, startPoint x: 384, startPoint y: 252, endPoint x: 364, endPoint y: 291, distance: 43.5
click at [366, 289] on div "Janela de atendimento Grade de atendimento Capacidade Transportadoras Veículos …" at bounding box center [437, 194] width 875 height 389
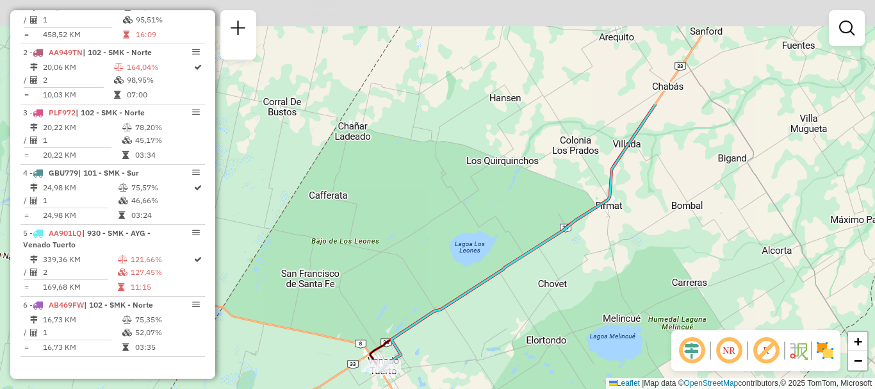
drag, startPoint x: 412, startPoint y: 264, endPoint x: 387, endPoint y: 287, distance: 34.0
click at [388, 287] on div "Janela de atendimento Grade de atendimento Capacidade Transportadoras Veículos …" at bounding box center [437, 194] width 875 height 389
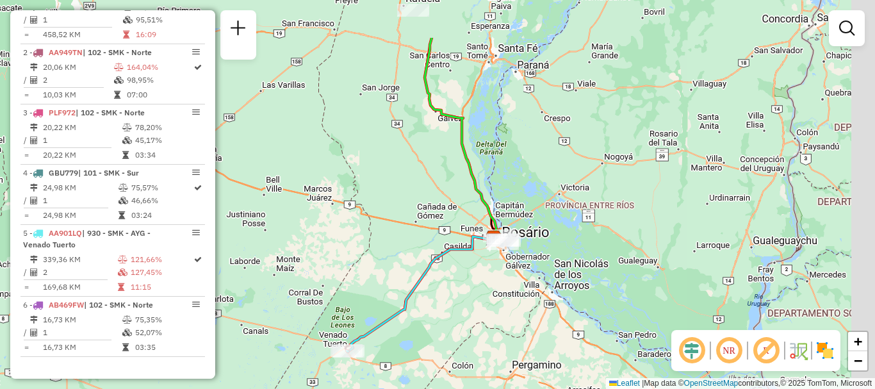
drag, startPoint x: 359, startPoint y: 246, endPoint x: 343, endPoint y: 261, distance: 21.3
click at [343, 261] on div "Janela de atendimento Grade de atendimento Capacidade Transportadoras Veículos …" at bounding box center [437, 194] width 875 height 389
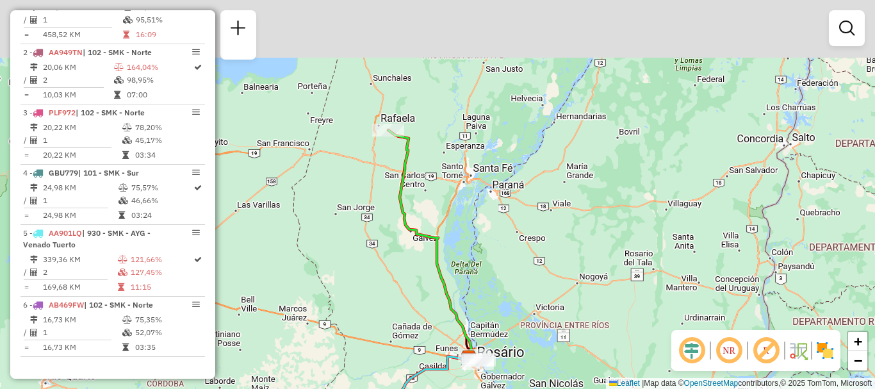
drag, startPoint x: 392, startPoint y: 171, endPoint x: 383, endPoint y: 277, distance: 106.0
click at [383, 277] on div "Janela de atendimento Grade de atendimento Capacidade Transportadoras Veículos …" at bounding box center [437, 194] width 875 height 389
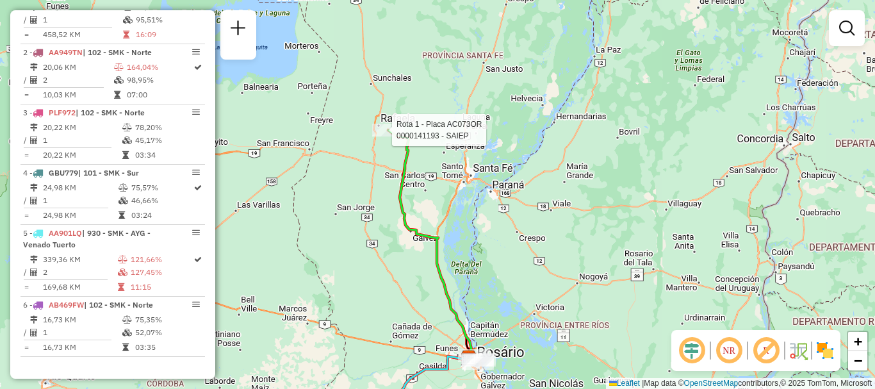
select select "**********"
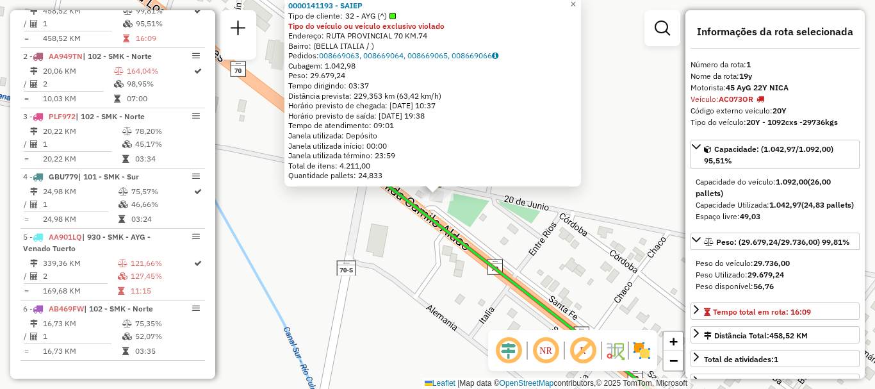
scroll to position [456, 0]
